Goal: Task Accomplishment & Management: Manage account settings

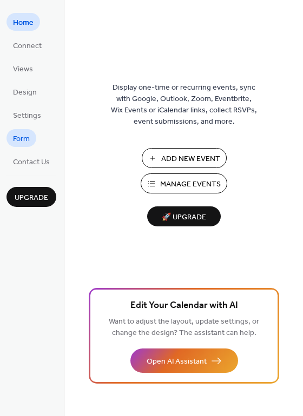
click at [17, 140] on span "Form" at bounding box center [21, 138] width 17 height 11
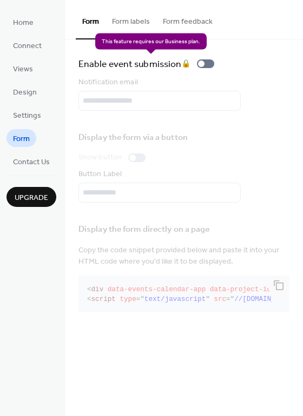
click at [213, 64] on div "Enable event submission 🔒" at bounding box center [148, 63] width 140 height 15
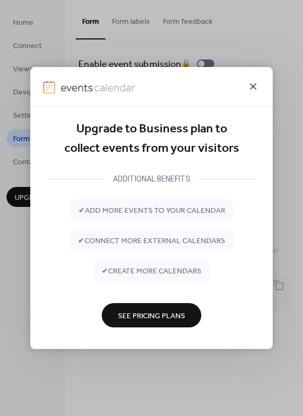
click at [256, 87] on icon at bounding box center [252, 86] width 13 height 13
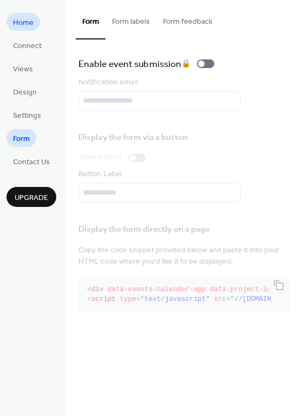
click at [26, 22] on span "Home" at bounding box center [23, 22] width 21 height 11
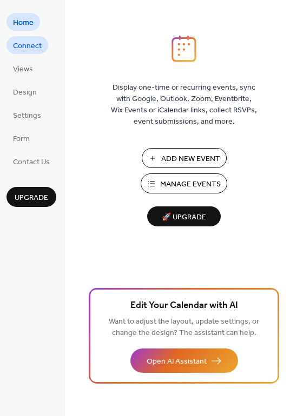
click at [26, 48] on span "Connect" at bounding box center [27, 46] width 29 height 11
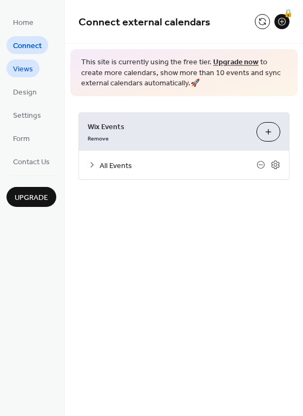
click at [30, 71] on span "Views" at bounding box center [23, 69] width 20 height 11
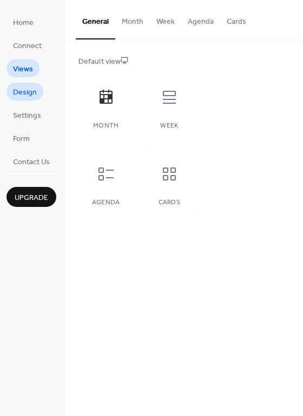
click at [21, 96] on span "Design" at bounding box center [25, 92] width 24 height 11
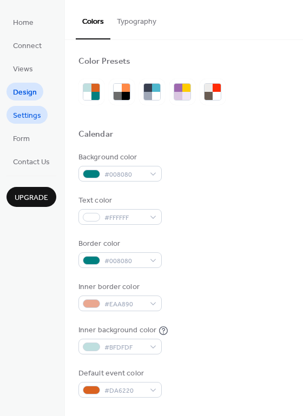
click at [22, 119] on span "Settings" at bounding box center [27, 115] width 28 height 11
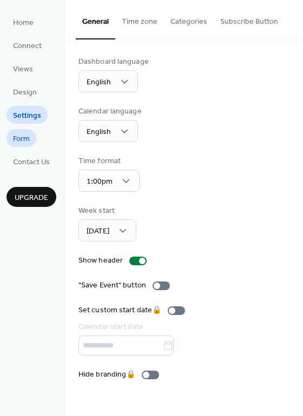
click at [19, 141] on span "Form" at bounding box center [21, 138] width 17 height 11
